Goal: Task Accomplishment & Management: Complete application form

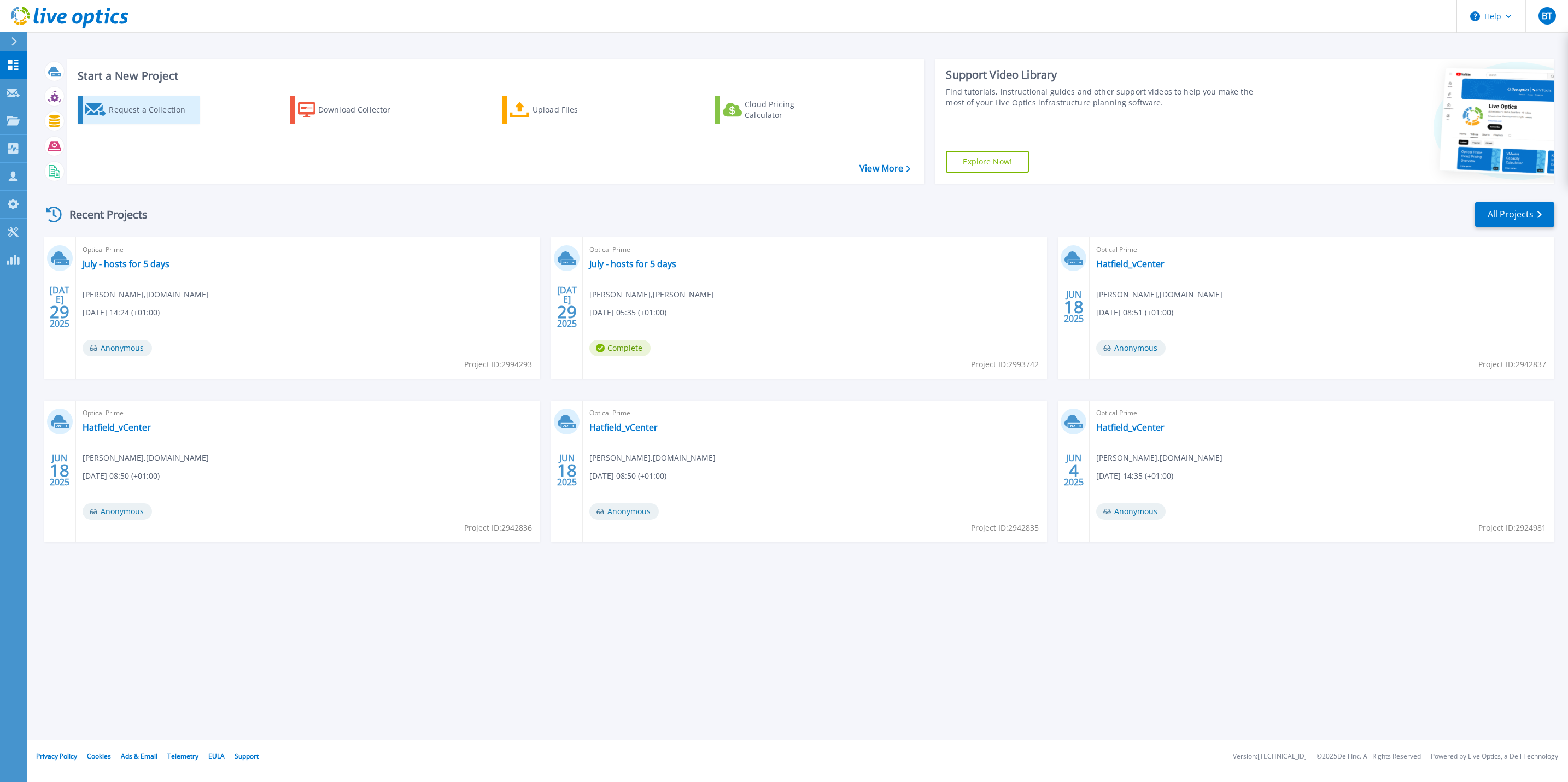
click at [122, 114] on div "Request a Collection" at bounding box center [153, 110] width 88 height 22
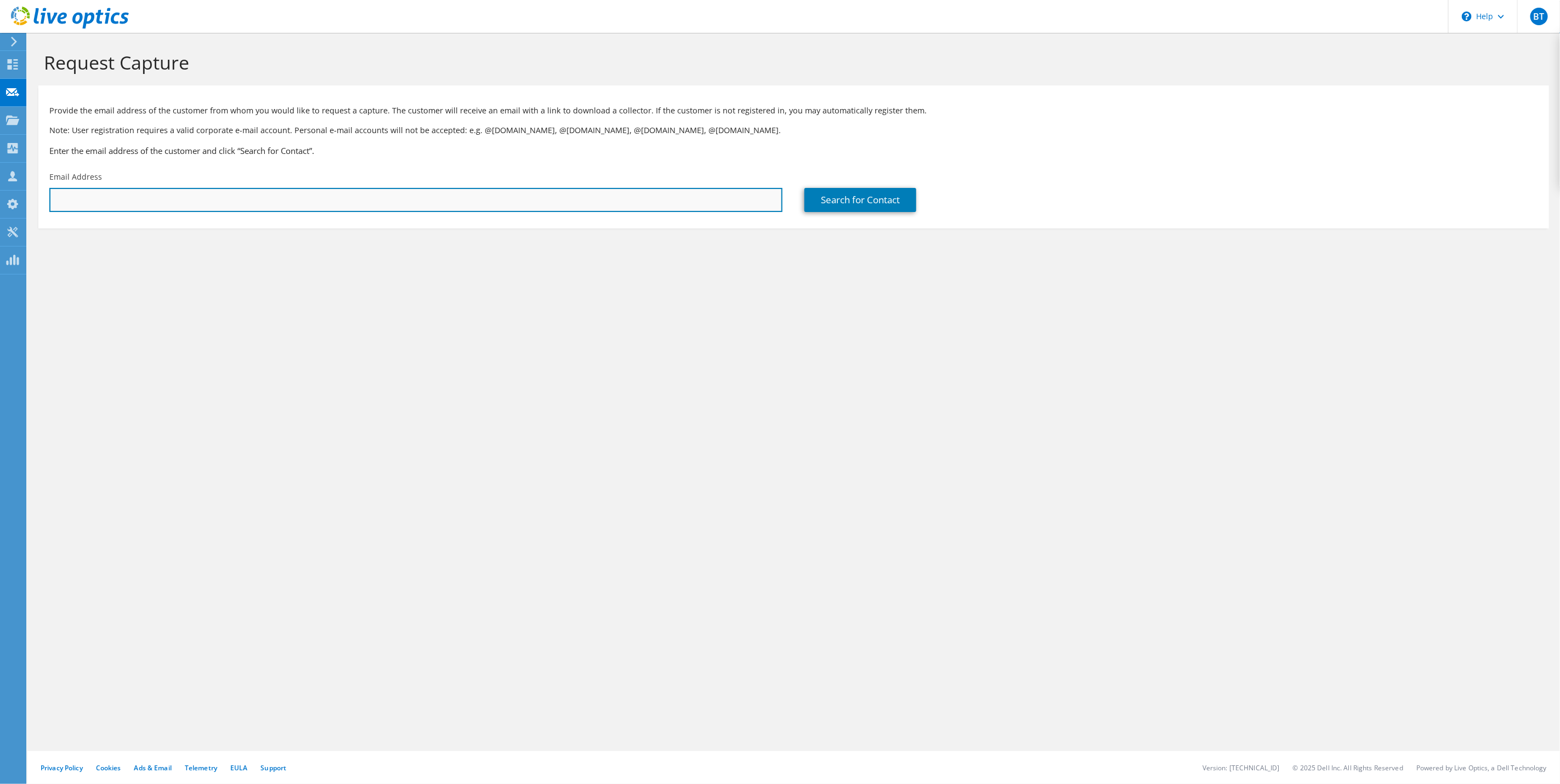
click at [145, 206] on input "text" at bounding box center [416, 200] width 733 height 24
paste input "289273"
type input "289273"
drag, startPoint x: 61, startPoint y: 200, endPoint x: 87, endPoint y: 236, distance: 44.4
click at [0, 200] on html "BT Partner Team Member Ben Thomson benth@softcat.com softcat.com My Profile Log…" at bounding box center [780, 392] width 1560 height 784
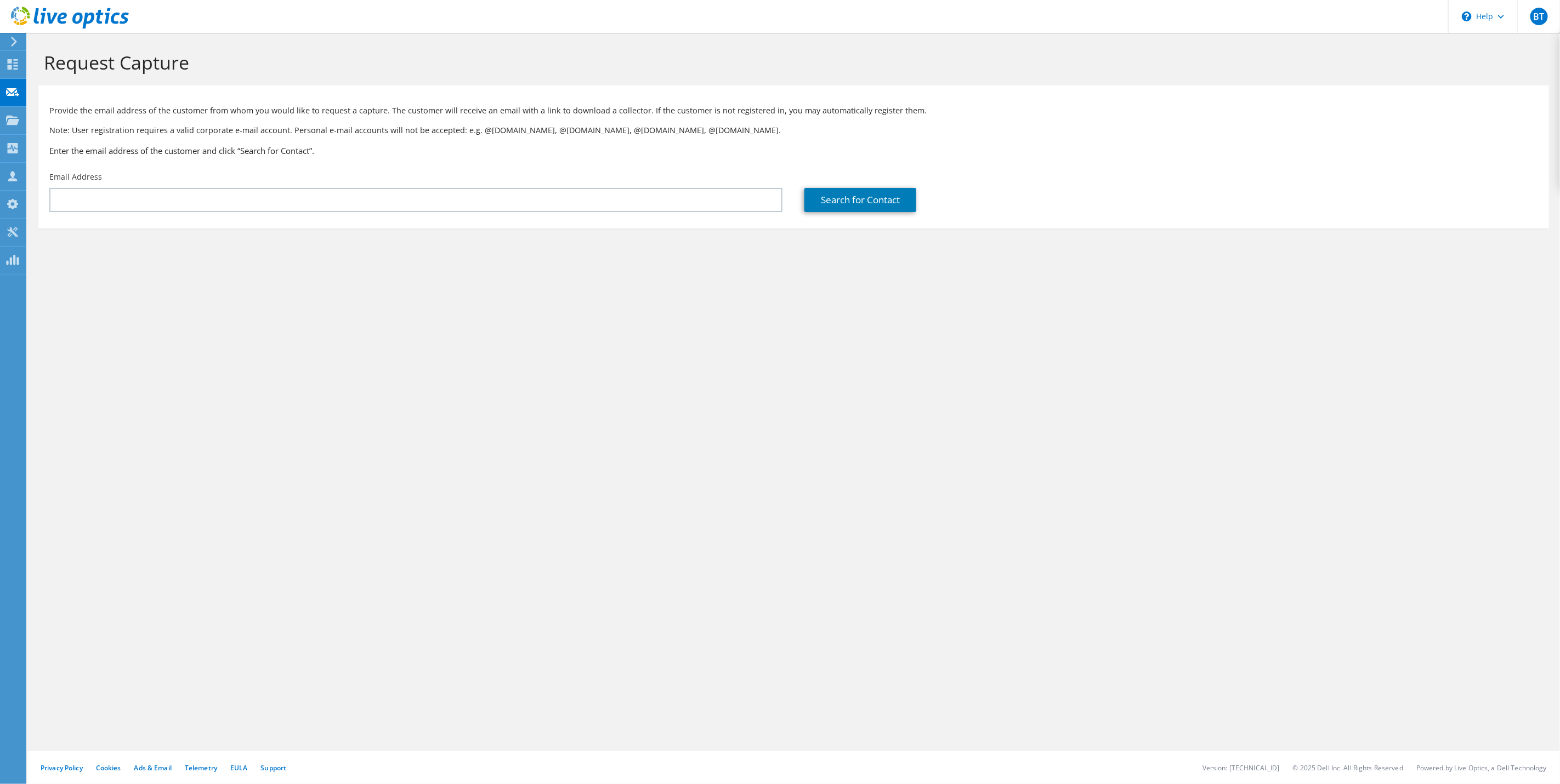
click at [387, 299] on div "Request Capture Provide the email address of the customer from whom you would l…" at bounding box center [793, 408] width 1533 height 751
click at [396, 212] on div "Email Address" at bounding box center [416, 192] width 755 height 52
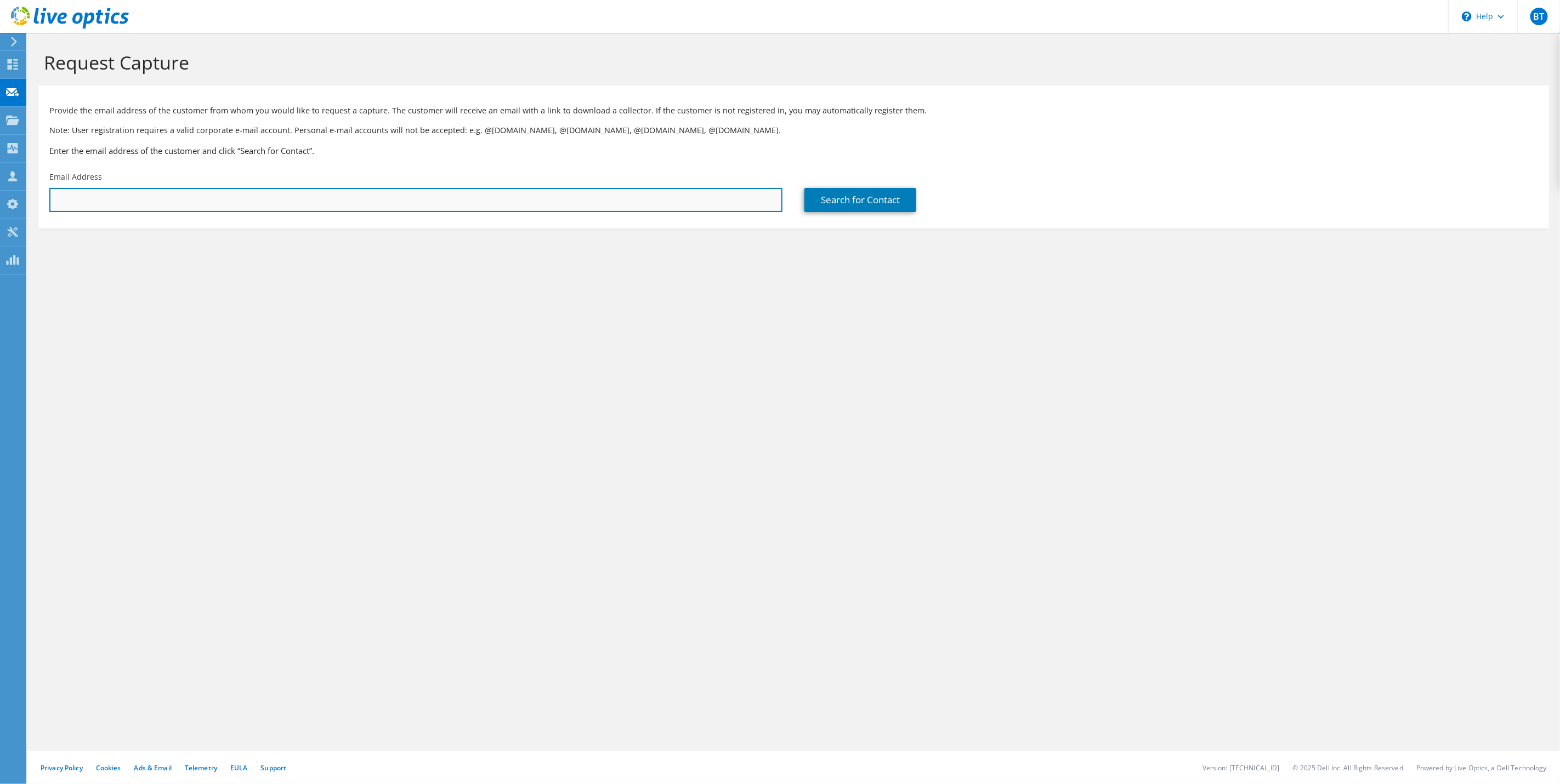
click at [396, 212] on input "text" at bounding box center [416, 200] width 733 height 24
click at [403, 202] on input "text" at bounding box center [416, 200] width 733 height 24
paste input "paul.squires@sabagroup.com"
type input "paul.squires@sabagroup.com"
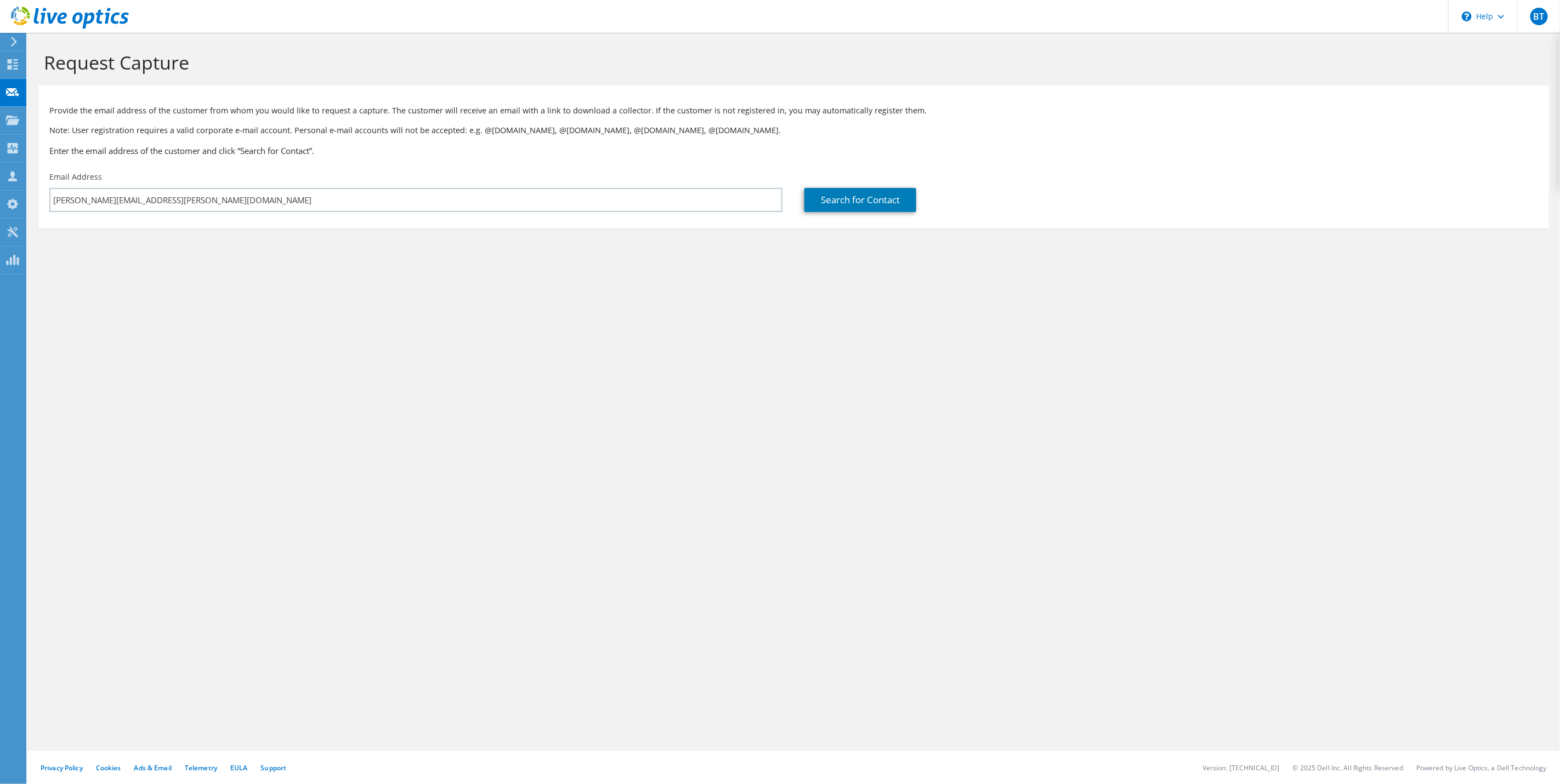
click at [629, 294] on div "Request Capture Provide the email address of the customer from whom you would l…" at bounding box center [793, 408] width 1533 height 751
click at [861, 209] on link "Search for Contact" at bounding box center [860, 200] width 112 height 24
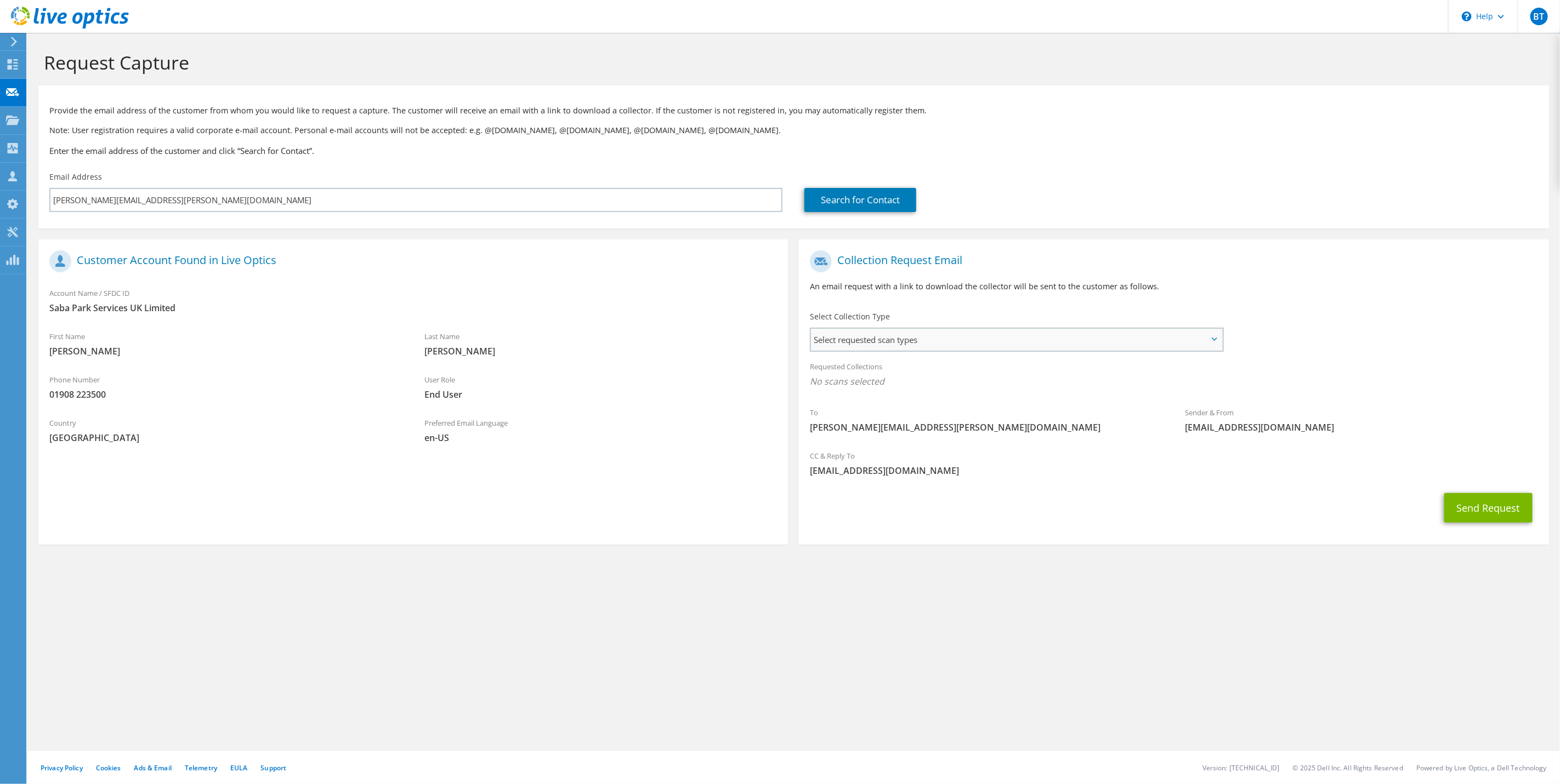
click at [944, 343] on span "Select requested scan types" at bounding box center [1017, 339] width 412 height 22
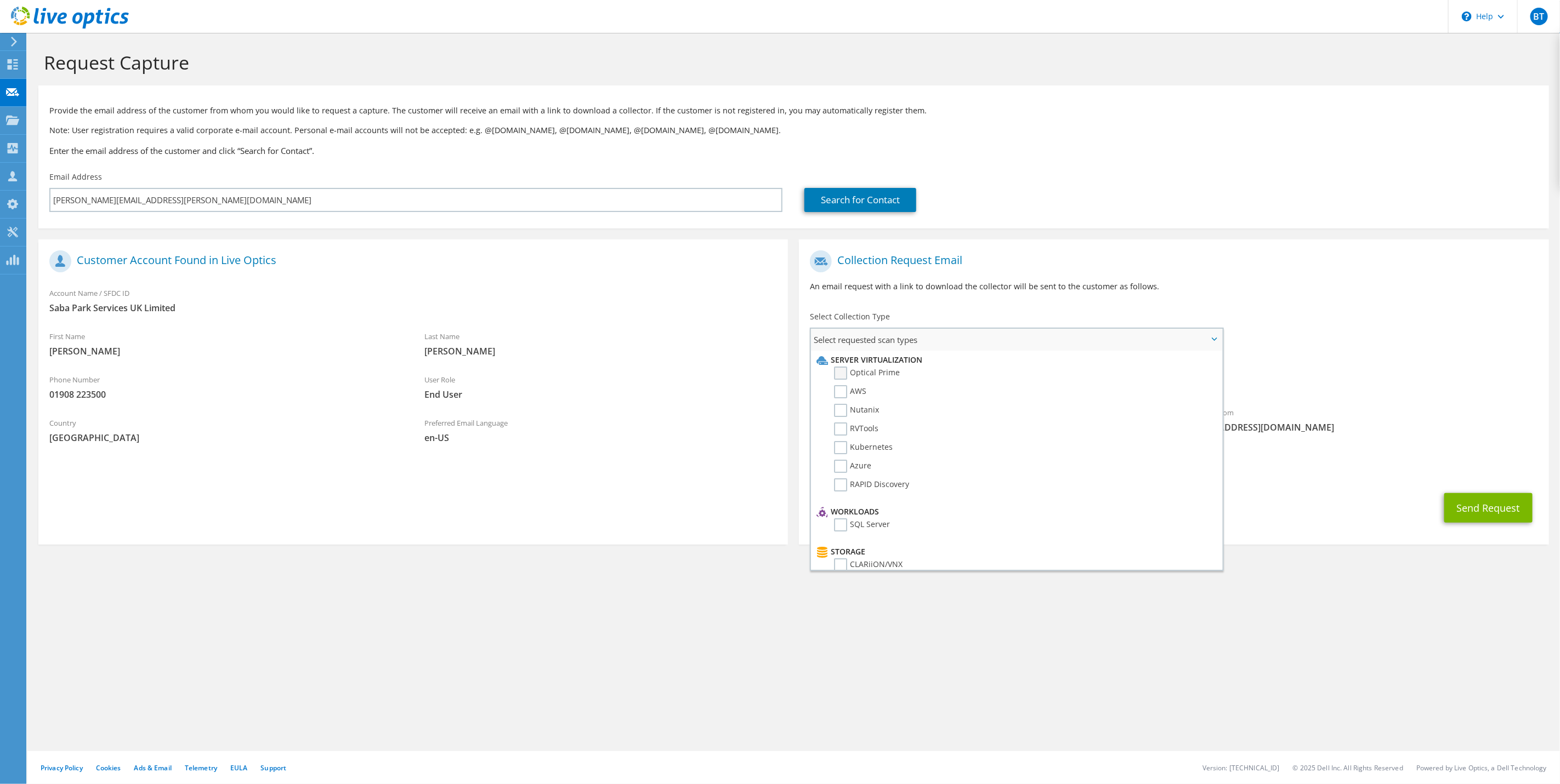
click at [844, 372] on label "Optical Prime" at bounding box center [866, 373] width 66 height 13
click at [0, 0] on input "Optical Prime" at bounding box center [0, 0] width 0 height 0
click at [1360, 359] on div "Requested Collections No scans selected Optical Prime" at bounding box center [1173, 377] width 749 height 44
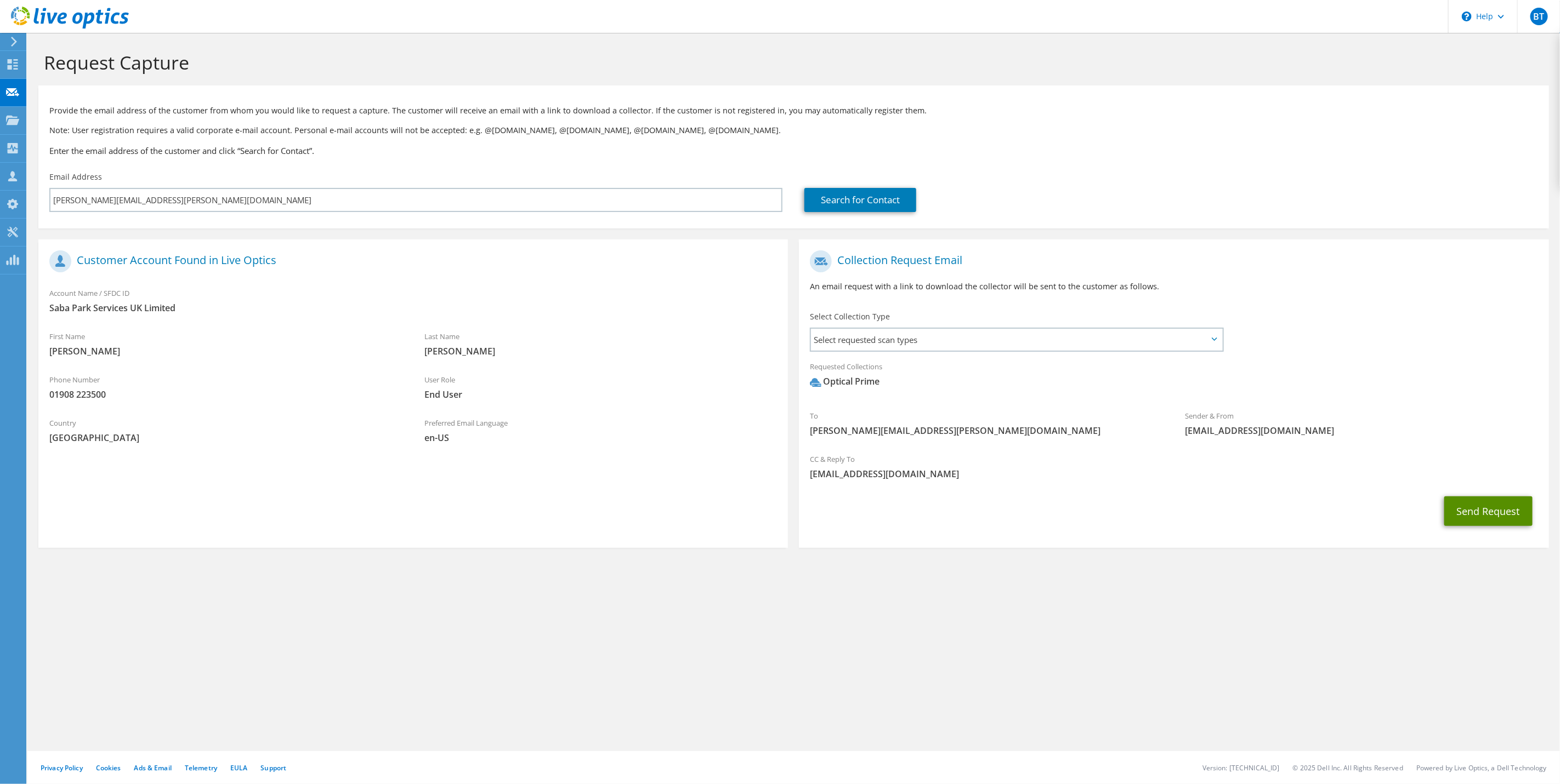
click at [1476, 513] on button "Send Request" at bounding box center [1488, 512] width 88 height 30
